Goal: Check status: Check status

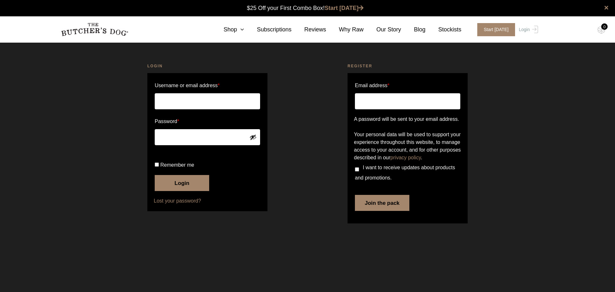
type input "[EMAIL_ADDRESS][DOMAIN_NAME]"
drag, startPoint x: 0, startPoint y: 0, endPoint x: 180, endPoint y: 206, distance: 273.0
click at [180, 191] on button "Login" at bounding box center [182, 183] width 54 height 16
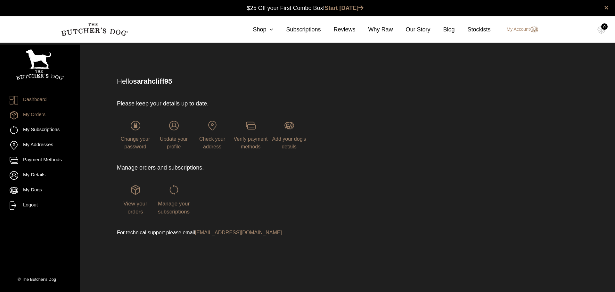
click at [40, 112] on link "My Orders" at bounding box center [40, 115] width 61 height 9
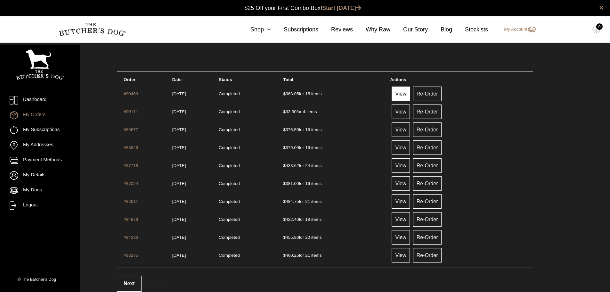
click at [403, 93] on link "View" at bounding box center [401, 93] width 18 height 14
